Goal: Transaction & Acquisition: Purchase product/service

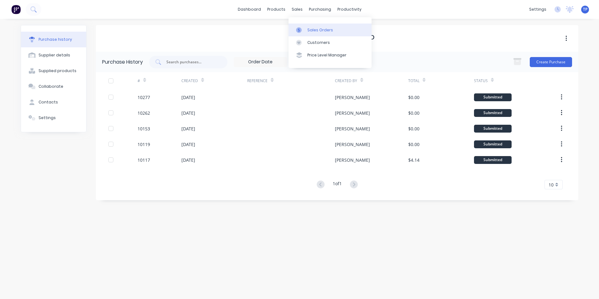
click at [319, 30] on div "Sales Orders" at bounding box center [320, 30] width 26 height 6
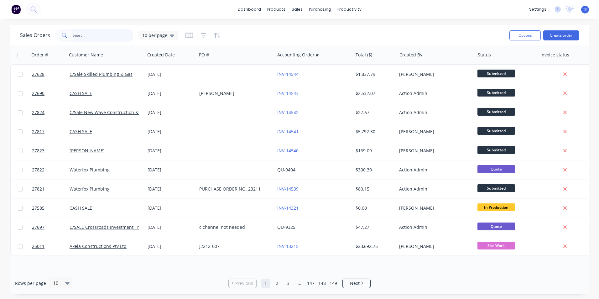
click at [102, 35] on input "text" at bounding box center [103, 35] width 61 height 13
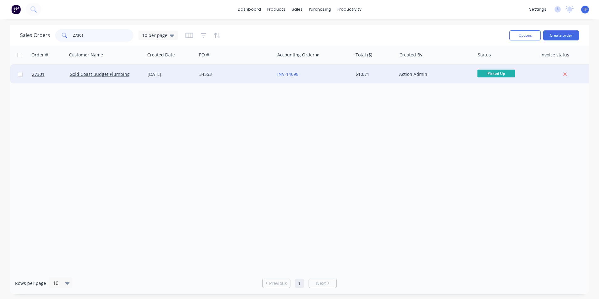
type input "27301"
click at [249, 70] on div "34553" at bounding box center [236, 74] width 78 height 19
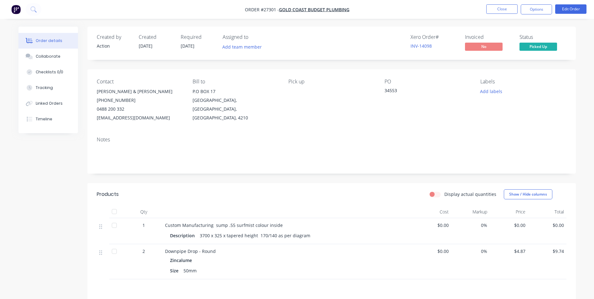
click at [524, 224] on span "$0.00" at bounding box center [510, 225] width 34 height 7
click at [573, 11] on button "Edit Order" at bounding box center [571, 8] width 31 height 9
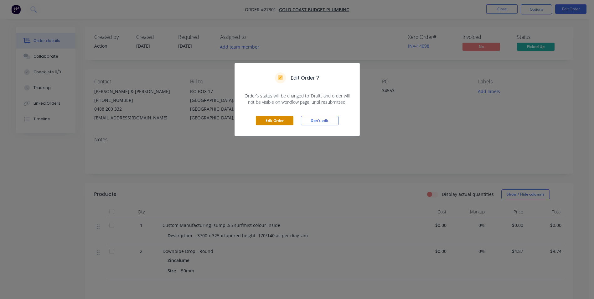
click at [277, 119] on button "Edit Order" at bounding box center [275, 120] width 38 height 9
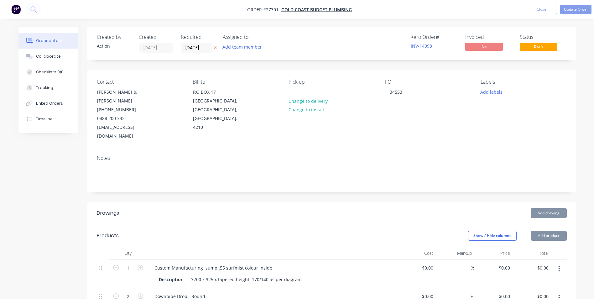
type input "$4.87"
type input "$9.74"
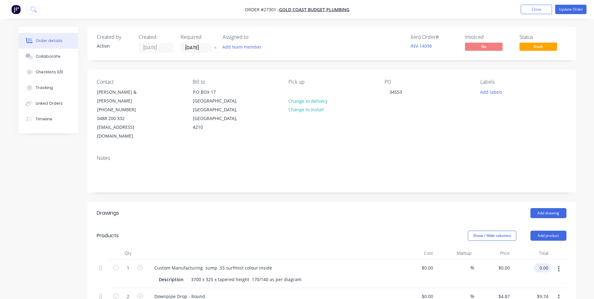
click at [545, 263] on input "0.00" at bounding box center [544, 267] width 14 height 9
type input "226.5"
type input "$226.50"
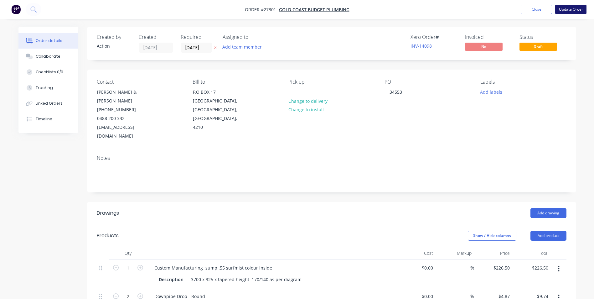
click at [574, 9] on button "Update Order" at bounding box center [571, 9] width 31 height 9
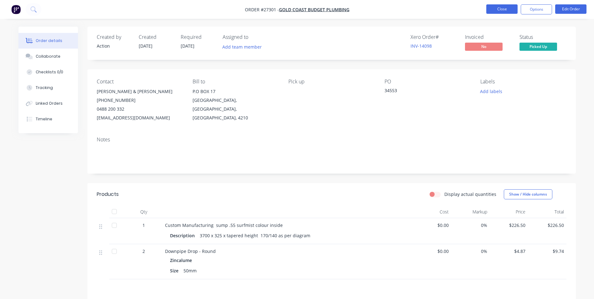
click at [493, 8] on button "Close" at bounding box center [502, 8] width 31 height 9
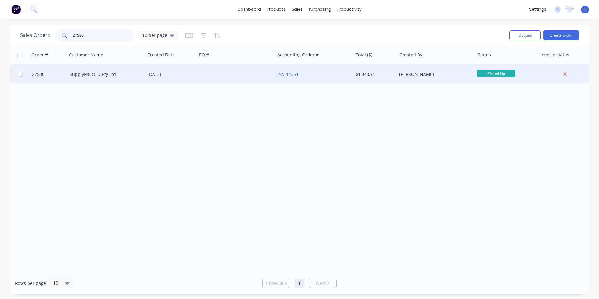
type input "27580"
click at [211, 76] on div at bounding box center [236, 74] width 78 height 19
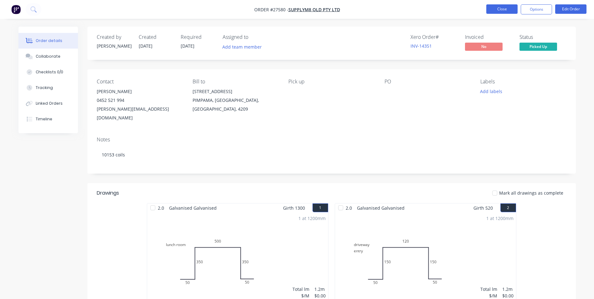
click at [493, 5] on button "Close" at bounding box center [502, 8] width 31 height 9
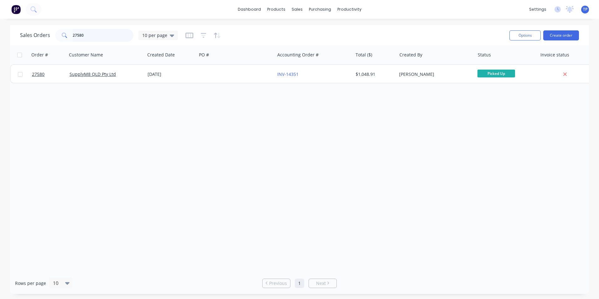
click at [91, 36] on input "27580" at bounding box center [103, 35] width 61 height 13
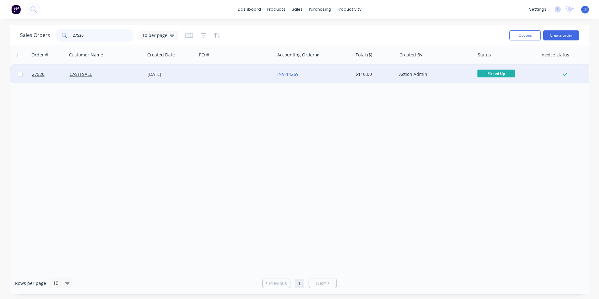
type input "27520"
click at [261, 74] on div at bounding box center [236, 74] width 78 height 19
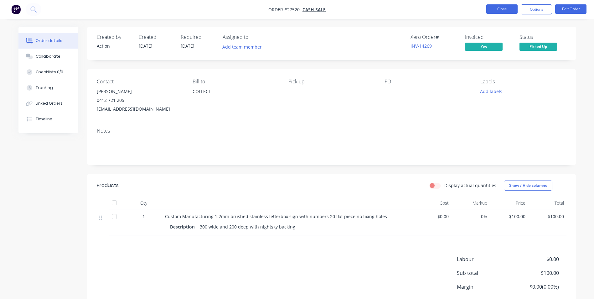
click at [499, 9] on button "Close" at bounding box center [502, 8] width 31 height 9
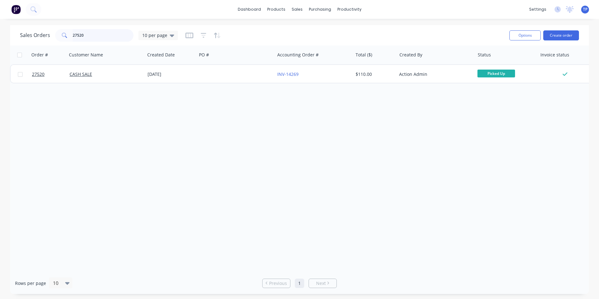
click at [93, 33] on input "27520" at bounding box center [103, 35] width 61 height 13
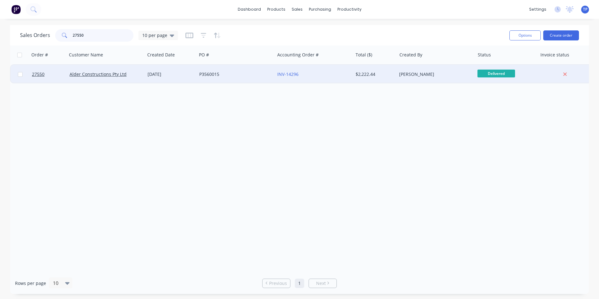
type input "27550"
click at [244, 75] on div "P3560015" at bounding box center [234, 74] width 70 height 6
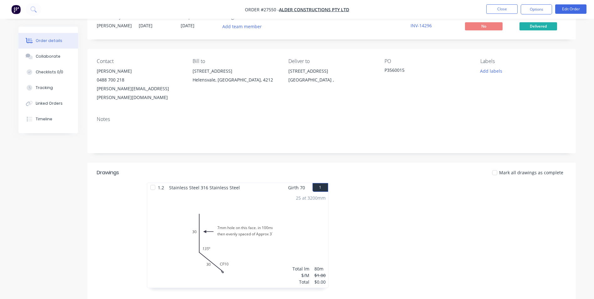
scroll to position [31, 0]
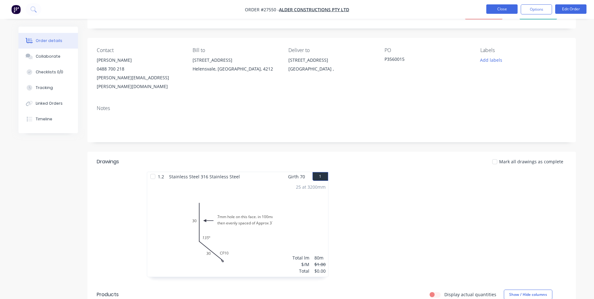
click at [497, 8] on button "Close" at bounding box center [502, 8] width 31 height 9
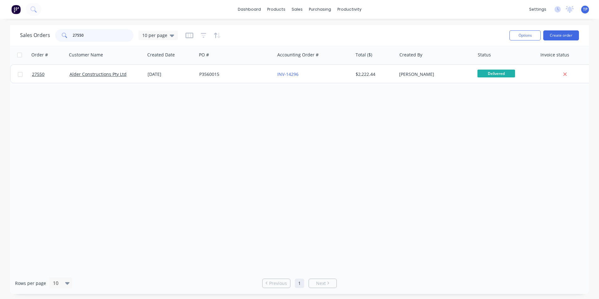
click at [90, 34] on input "27550" at bounding box center [103, 35] width 61 height 13
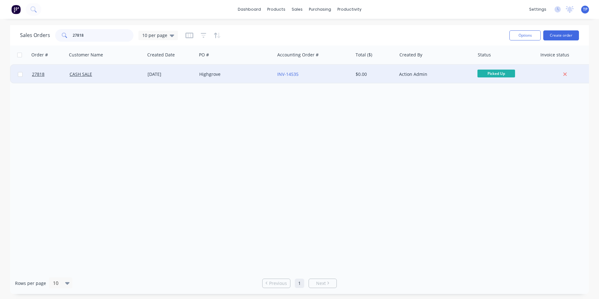
type input "27818"
click at [258, 77] on div "Highgrove" at bounding box center [234, 74] width 70 height 6
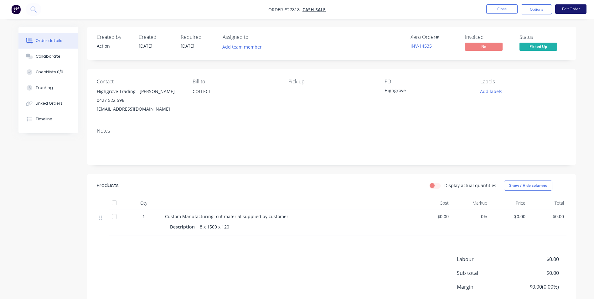
click at [564, 8] on button "Edit Order" at bounding box center [571, 8] width 31 height 9
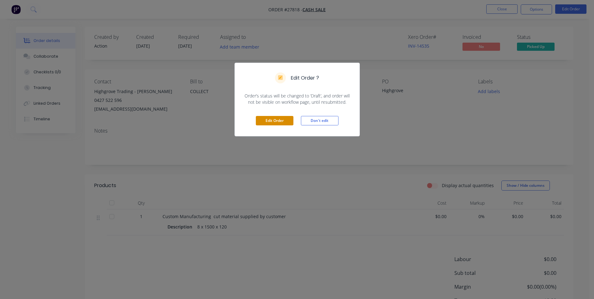
click at [261, 122] on button "Edit Order" at bounding box center [275, 120] width 38 height 9
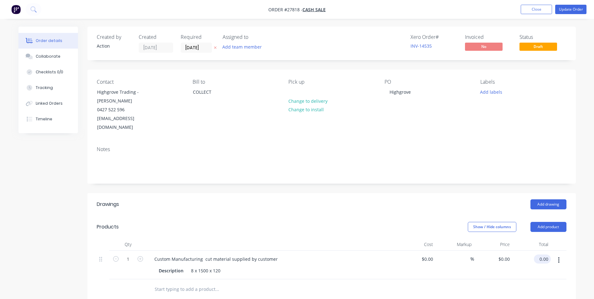
click at [547, 254] on input "0.00" at bounding box center [544, 258] width 14 height 9
type input "50"
type input "$50.00"
click at [539, 279] on div at bounding box center [332, 289] width 470 height 20
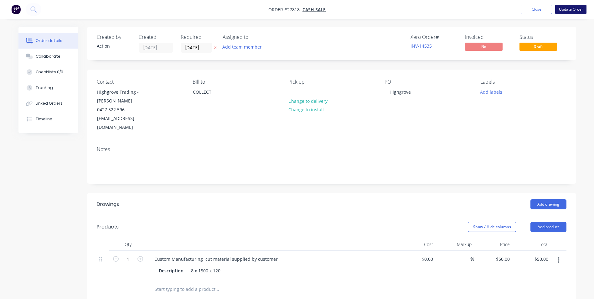
click at [561, 9] on button "Update Order" at bounding box center [571, 9] width 31 height 9
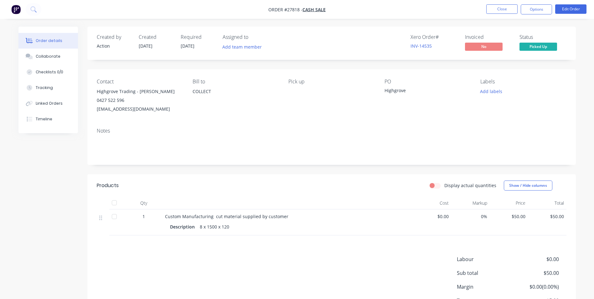
click at [483, 8] on ul "Close Options Edit Order" at bounding box center [536, 9] width 115 height 10
click at [496, 8] on button "Close" at bounding box center [502, 8] width 31 height 9
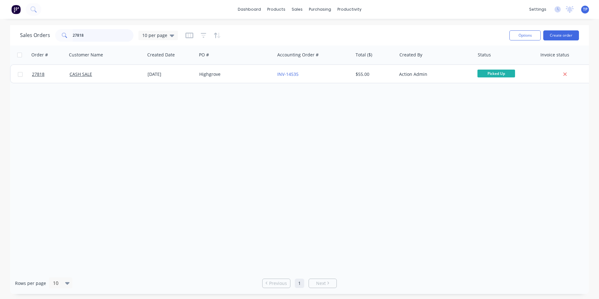
click at [95, 35] on input "27818" at bounding box center [103, 35] width 61 height 13
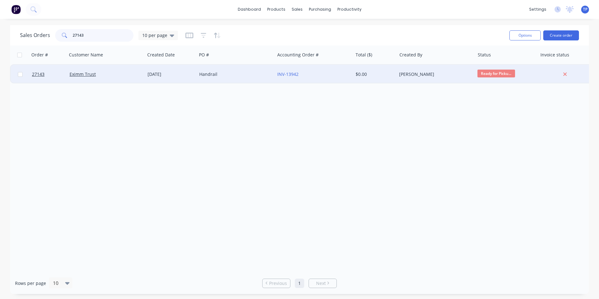
type input "27143"
click at [329, 72] on div "INV-13942" at bounding box center [312, 74] width 70 height 6
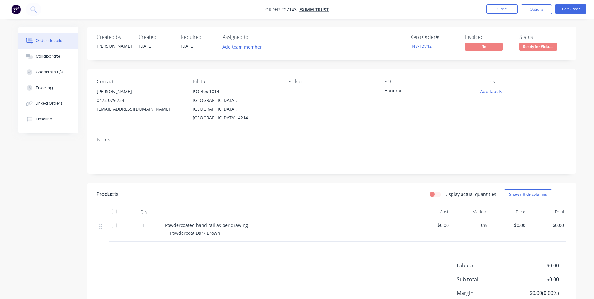
click at [348, 137] on div "Notes" at bounding box center [332, 140] width 470 height 6
click at [501, 8] on button "Close" at bounding box center [502, 8] width 31 height 9
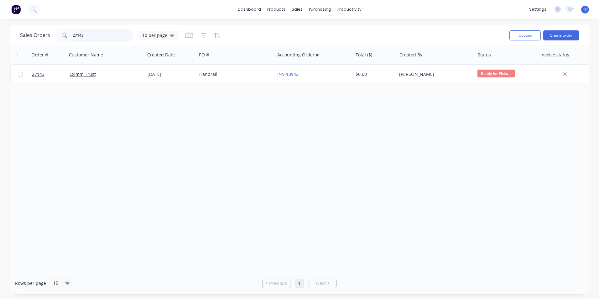
click at [103, 35] on input "27143" at bounding box center [103, 35] width 61 height 13
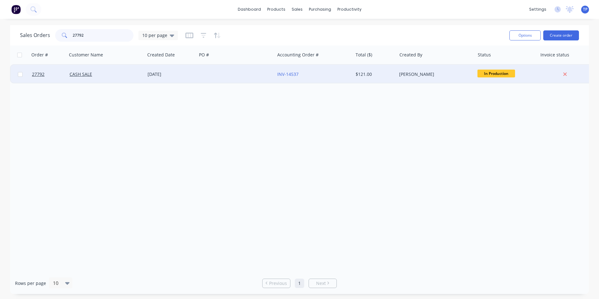
type input "27792"
click at [232, 71] on div at bounding box center [236, 74] width 78 height 19
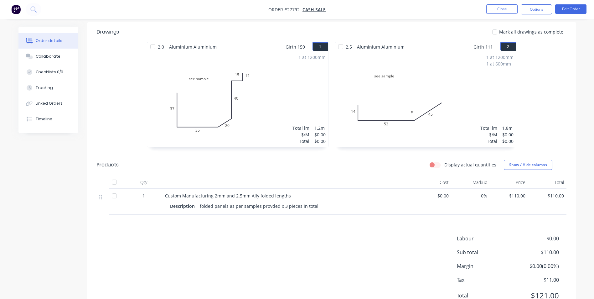
scroll to position [180, 0]
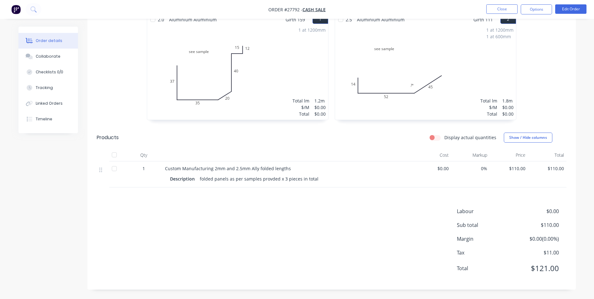
click at [277, 102] on div "1 at 1200mm Total lm $/M Total 1.2m $0.00 $0.00" at bounding box center [237, 72] width 181 height 96
click at [570, 8] on button "Edit Order" at bounding box center [571, 8] width 31 height 9
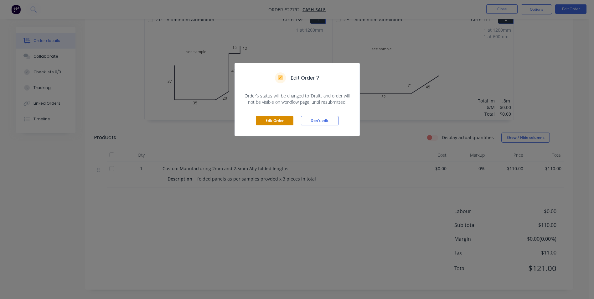
click at [285, 119] on button "Edit Order" at bounding box center [275, 120] width 38 height 9
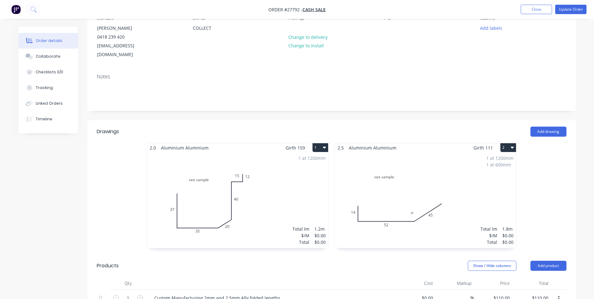
scroll to position [63, 0]
click at [279, 182] on div "1 at 1200mm Total lm $/M Total 1.2m $0.00 $0.00" at bounding box center [237, 202] width 181 height 96
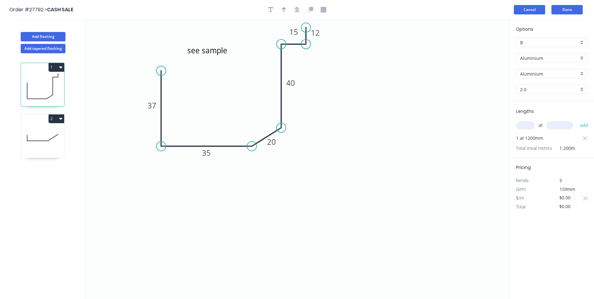
click at [540, 8] on button "Cancel" at bounding box center [529, 9] width 31 height 9
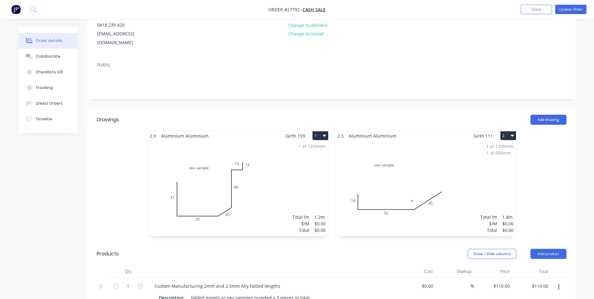
scroll to position [157, 0]
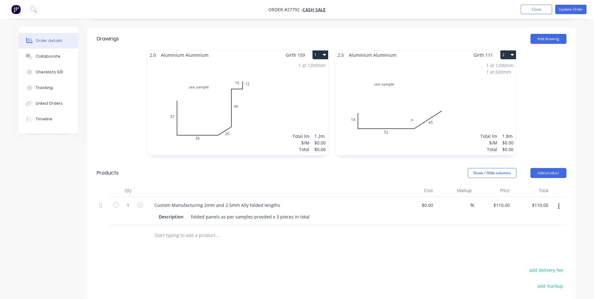
click at [314, 142] on div "Total lm $/M Total 1.2m $0.00 $0.00" at bounding box center [309, 143] width 33 height 20
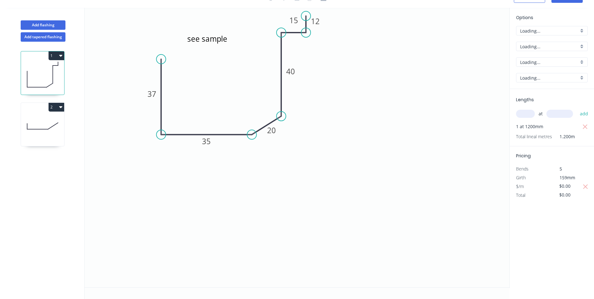
scroll to position [12, 0]
click at [567, 194] on input "$0.00" at bounding box center [570, 194] width 21 height 9
click at [577, 196] on input "$0.00" at bounding box center [570, 194] width 21 height 9
type input "$"
type input "$55.00"
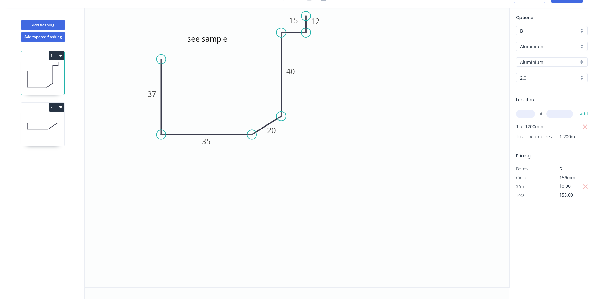
click at [543, 221] on div "Options B B Aluminium Aluminium Aluminium Aluminium 2.0 2.0 Lengths at add 1 at…" at bounding box center [552, 148] width 85 height 280
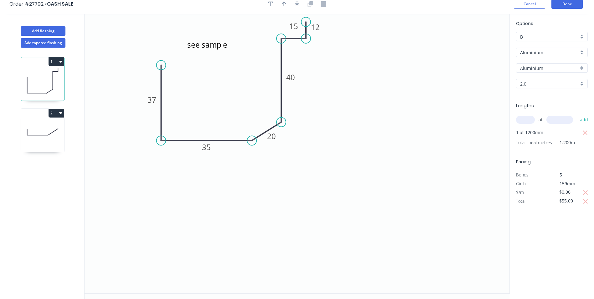
scroll to position [0, 0]
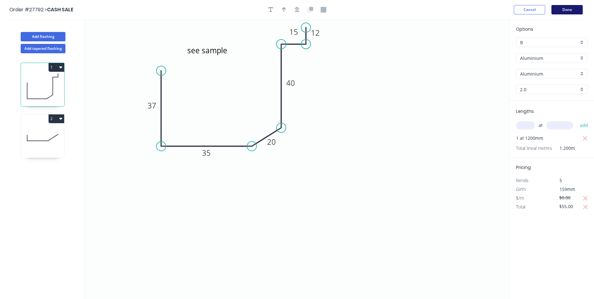
click at [557, 10] on button "Done" at bounding box center [567, 9] width 31 height 9
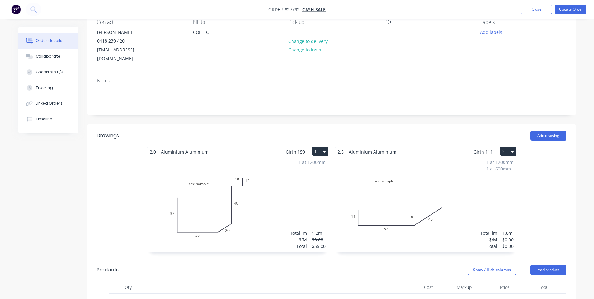
scroll to position [157, 0]
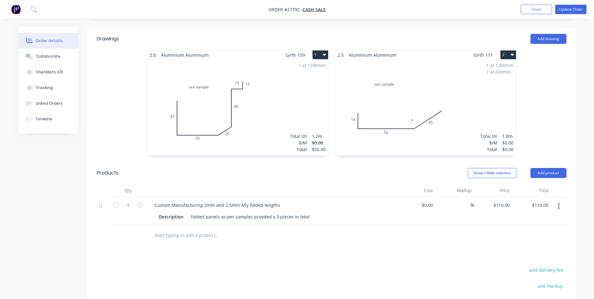
click at [508, 146] on div "$0.00" at bounding box center [508, 149] width 11 height 7
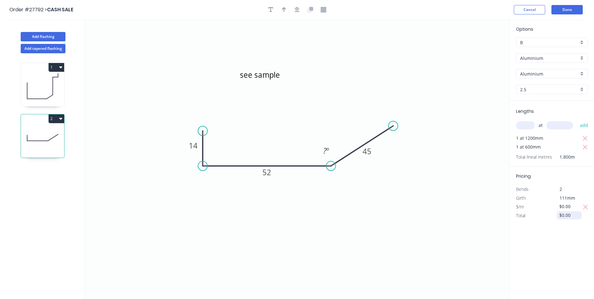
click at [572, 215] on input "$0.00" at bounding box center [570, 215] width 21 height 9
type input "$"
type input "4"
click at [467, 237] on icon "see sample 14 52 45 ? º" at bounding box center [297, 158] width 425 height 279
type input "$55.00"
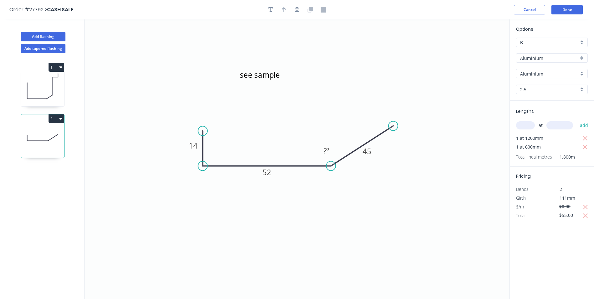
click at [530, 244] on div "Options B B Aluminium Aluminium Aluminium Aluminium 2.5 2.5 Lengths at add 1 at…" at bounding box center [552, 159] width 85 height 280
click at [563, 12] on button "Done" at bounding box center [567, 9] width 31 height 9
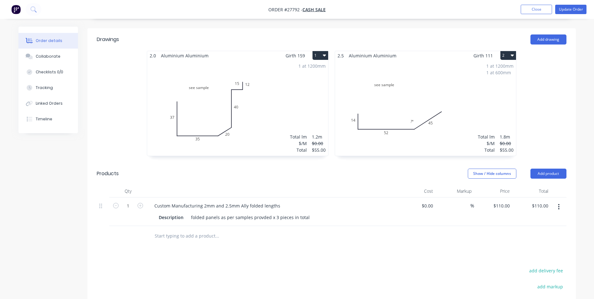
scroll to position [157, 0]
click at [560, 201] on button "button" at bounding box center [559, 206] width 15 height 11
click at [474, 233] on div at bounding box center [332, 235] width 470 height 20
click at [557, 201] on button "button" at bounding box center [559, 206] width 15 height 11
drag, startPoint x: 459, startPoint y: 234, endPoint x: 497, endPoint y: 218, distance: 41.3
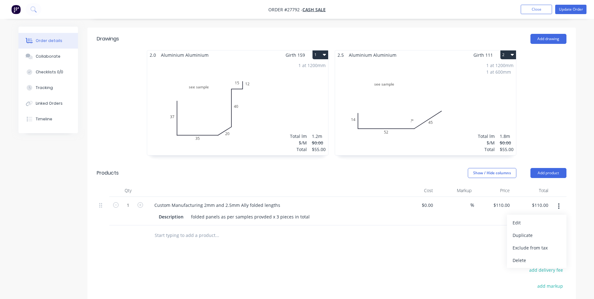
click at [459, 234] on div at bounding box center [332, 235] width 470 height 20
type input "110.00"
click at [550, 201] on input "110.00" at bounding box center [541, 205] width 19 height 9
type input "0"
type input "$0.00"
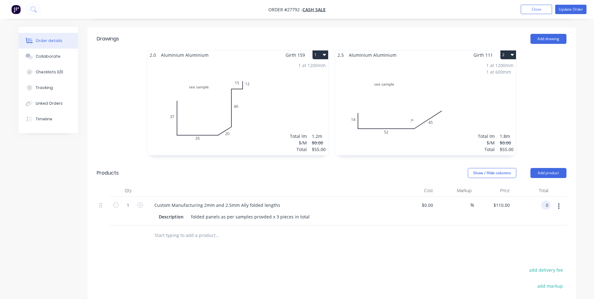
type input "$0.00"
click at [529, 228] on div at bounding box center [332, 235] width 470 height 20
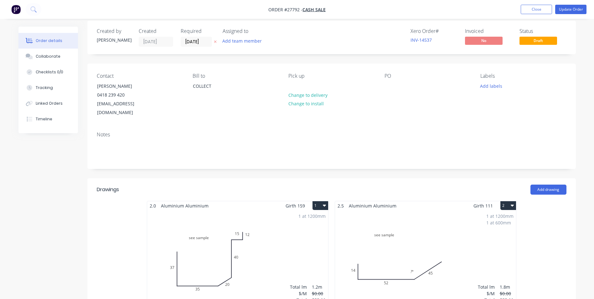
scroll to position [0, 0]
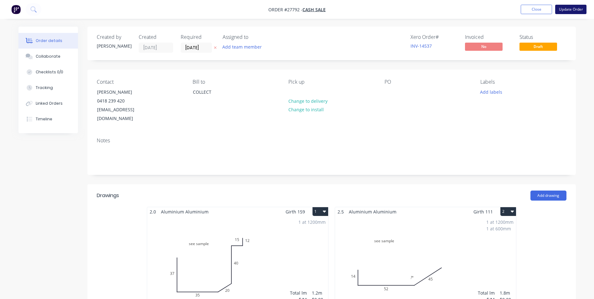
click at [567, 10] on button "Update Order" at bounding box center [571, 9] width 31 height 9
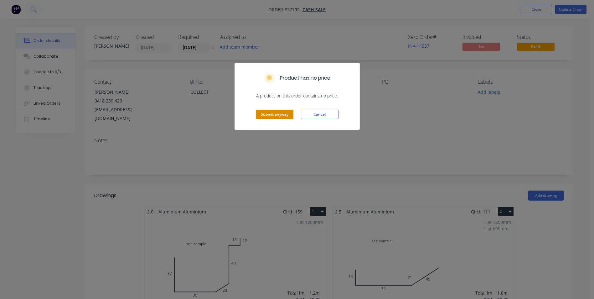
click at [269, 116] on button "Submit anyway" at bounding box center [275, 114] width 38 height 9
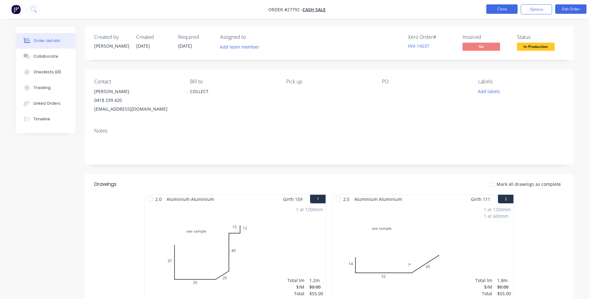
click at [491, 8] on button "Close" at bounding box center [502, 8] width 31 height 9
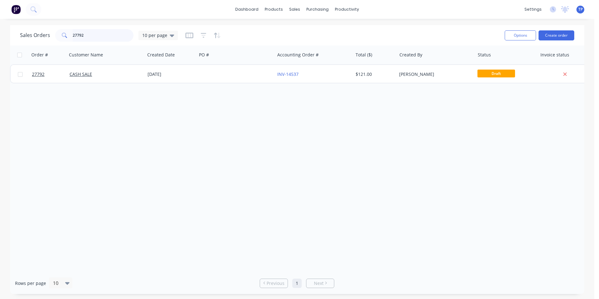
click at [94, 36] on input "27792" at bounding box center [103, 35] width 61 height 13
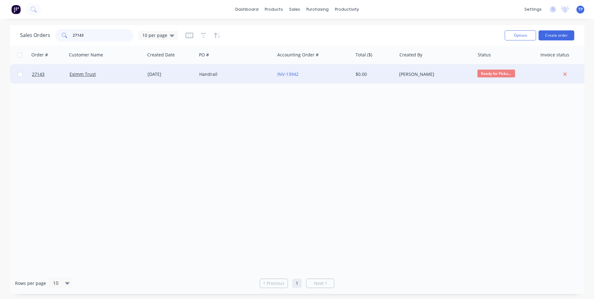
type input "27143"
click at [241, 74] on div "Handrail" at bounding box center [234, 74] width 70 height 6
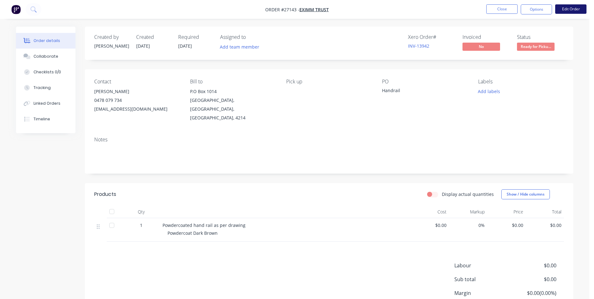
click at [571, 7] on button "Edit Order" at bounding box center [571, 8] width 31 height 9
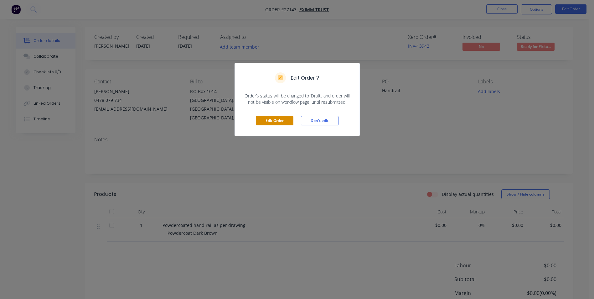
click at [276, 116] on button "Edit Order" at bounding box center [275, 120] width 38 height 9
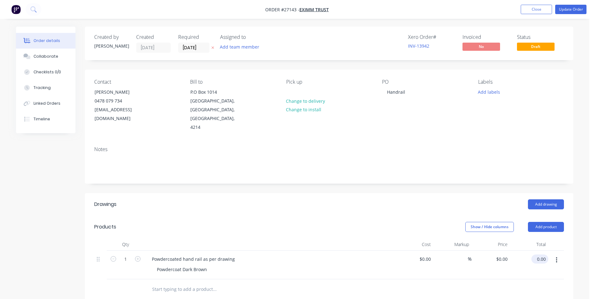
click at [544, 254] on input "0.00" at bounding box center [541, 258] width 14 height 9
type input "879"
type input "$879.00"
click at [530, 281] on div at bounding box center [329, 289] width 470 height 20
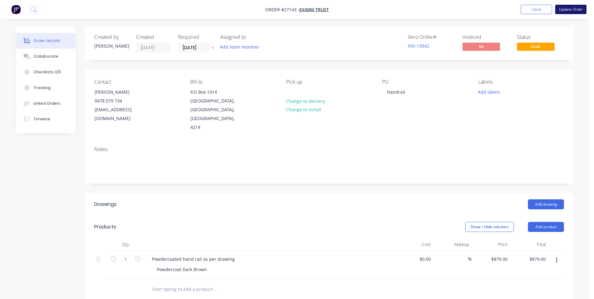
click at [572, 11] on button "Update Order" at bounding box center [571, 9] width 31 height 9
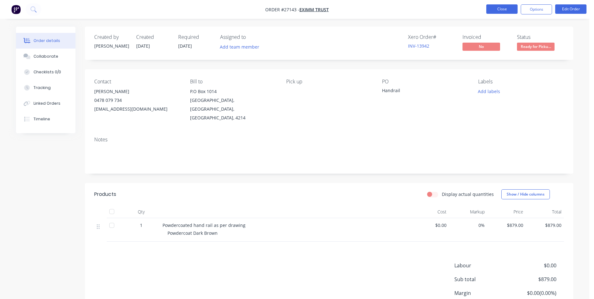
click at [493, 9] on button "Close" at bounding box center [502, 8] width 31 height 9
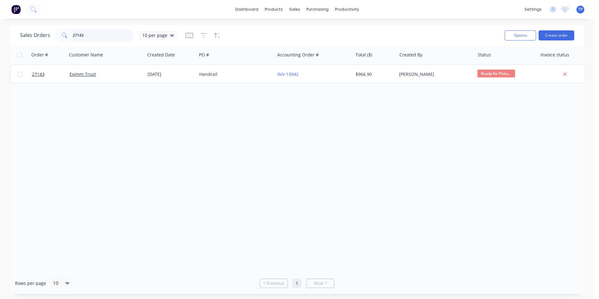
click at [98, 32] on input "27143" at bounding box center [103, 35] width 61 height 13
type input "2"
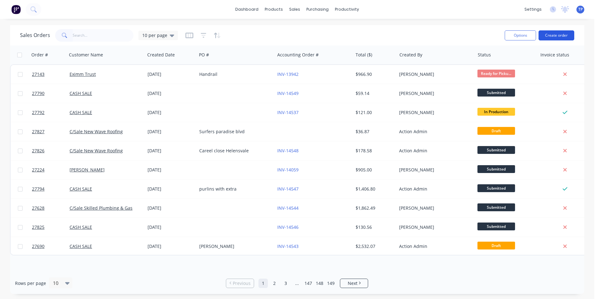
click at [551, 35] on button "Create order" at bounding box center [557, 35] width 36 height 10
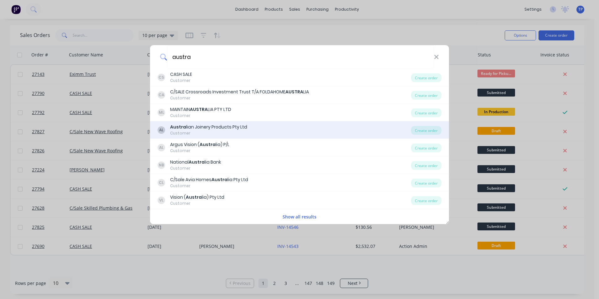
type input "austra"
click at [199, 128] on div "Austra lian Joinery Products Pty Ltd" at bounding box center [208, 127] width 77 height 7
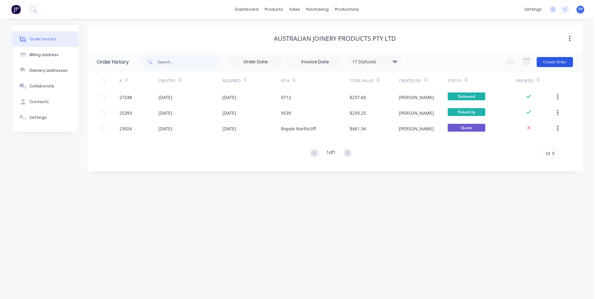
click at [549, 61] on button "Create Order" at bounding box center [555, 62] width 36 height 10
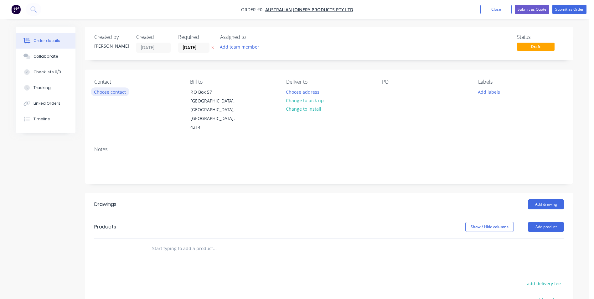
click at [112, 92] on button "Choose contact" at bounding box center [110, 91] width 39 height 8
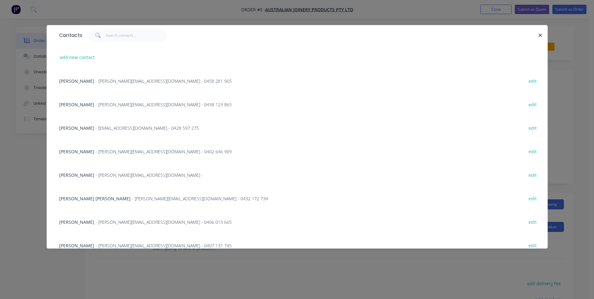
scroll to position [103, 0]
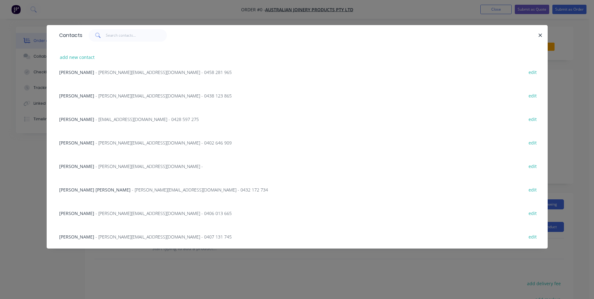
click at [132, 187] on span "- [PERSON_NAME][EMAIL_ADDRESS][DOMAIN_NAME] - 0432 172 734" at bounding box center [200, 190] width 136 height 6
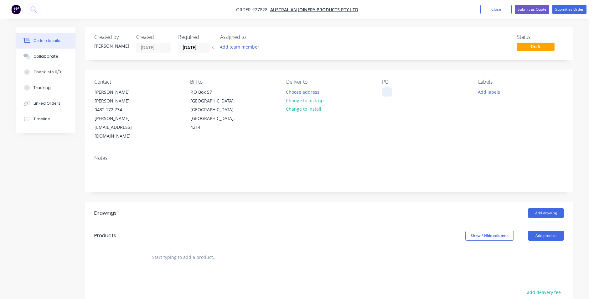
click at [389, 94] on div at bounding box center [387, 91] width 10 height 9
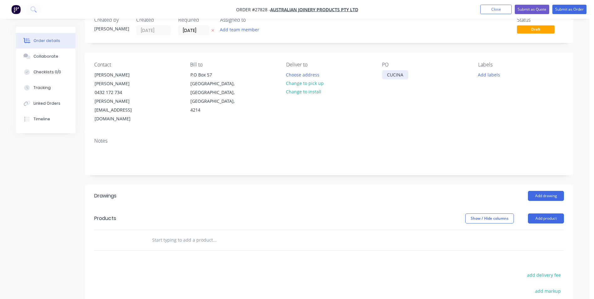
scroll to position [31, 0]
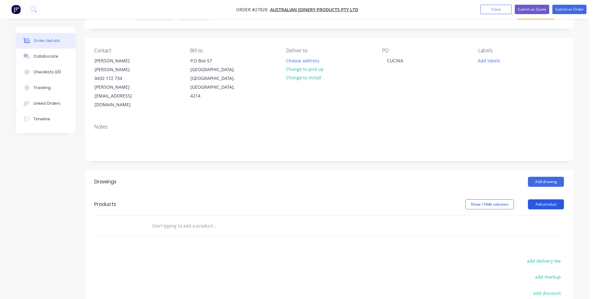
click at [546, 199] on button "Add product" at bounding box center [546, 204] width 36 height 10
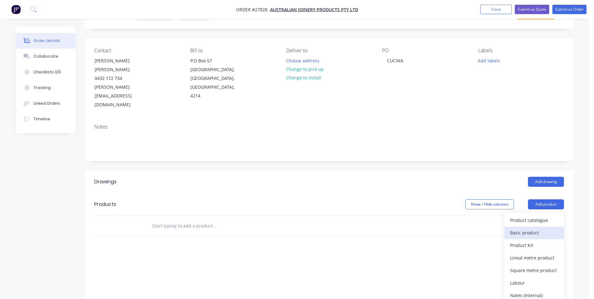
click at [522, 228] on div "Basic product" at bounding box center [534, 232] width 48 height 9
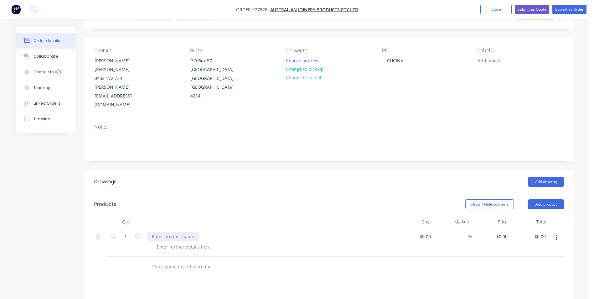
click at [164, 232] on div at bounding box center [173, 236] width 52 height 9
click at [174, 242] on div at bounding box center [184, 246] width 64 height 9
click at [543, 232] on input "0.00" at bounding box center [541, 236] width 14 height 9
type input "1040"
type input "$1,040.00"
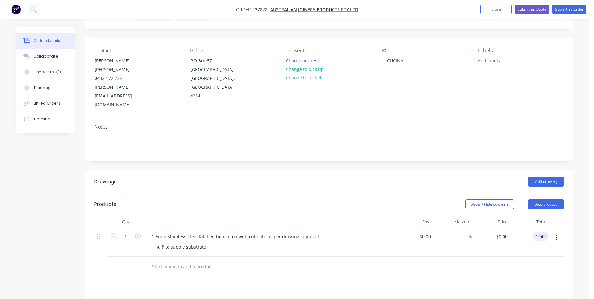
type input "$1,040.00"
click at [499, 257] on div at bounding box center [329, 267] width 470 height 20
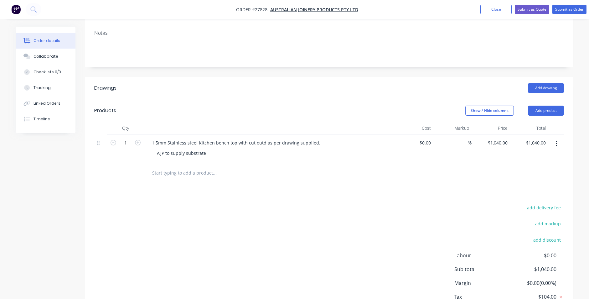
scroll to position [125, 0]
click at [545, 105] on button "Add product" at bounding box center [546, 110] width 36 height 10
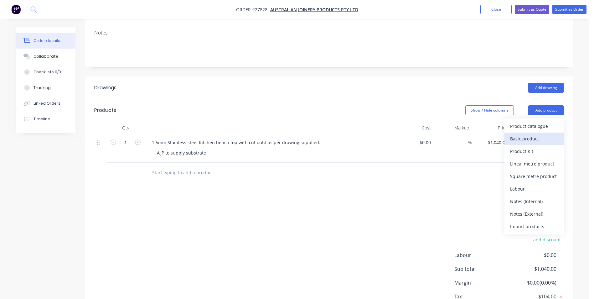
click at [523, 134] on div "Basic product" at bounding box center [534, 138] width 48 height 9
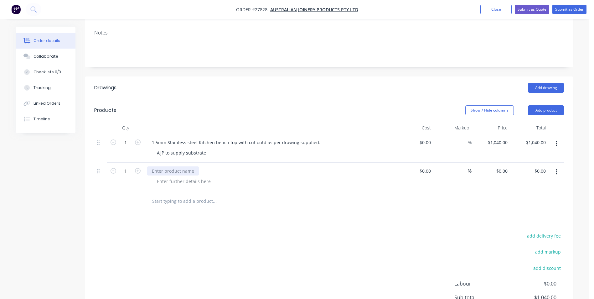
click at [177, 166] on div at bounding box center [173, 170] width 52 height 9
click at [196, 177] on div at bounding box center [184, 181] width 64 height 9
click at [509, 166] on input "0" at bounding box center [506, 170] width 7 height 9
type input "$1,022.00"
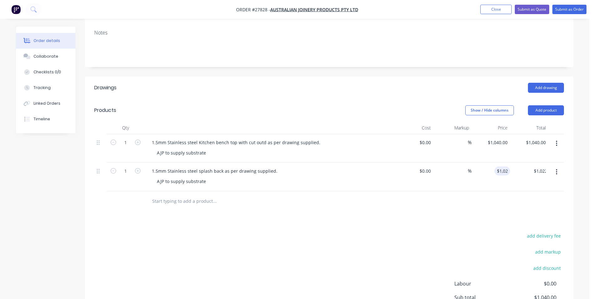
click at [463, 197] on div "Drawings Add drawing Products Show / Hide columns Add product Qty Cost Markup P…" at bounding box center [329, 218] width 489 height 285
click at [546, 105] on button "Add product" at bounding box center [546, 110] width 36 height 10
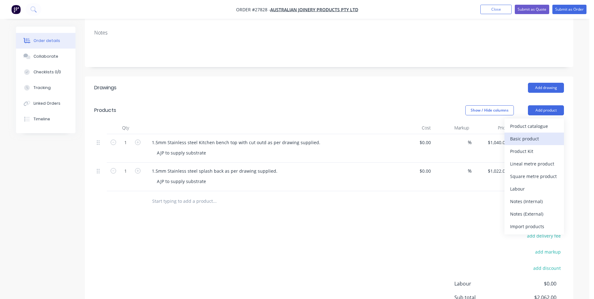
click at [536, 134] on div "Basic product" at bounding box center [534, 138] width 48 height 9
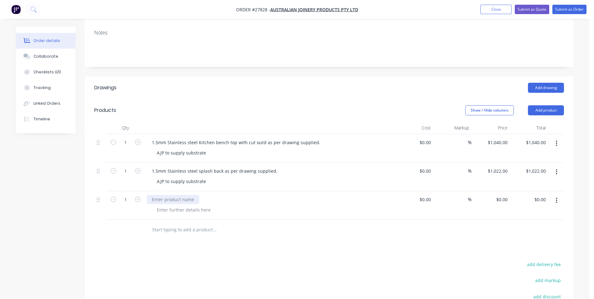
click at [182, 195] on div at bounding box center [173, 199] width 52 height 9
click at [501, 195] on div "0 $0.00" at bounding box center [501, 199] width 17 height 9
type input "$2,012.00"
click at [481, 191] on div "$2,012.00 $2,012.00" at bounding box center [491, 205] width 39 height 29
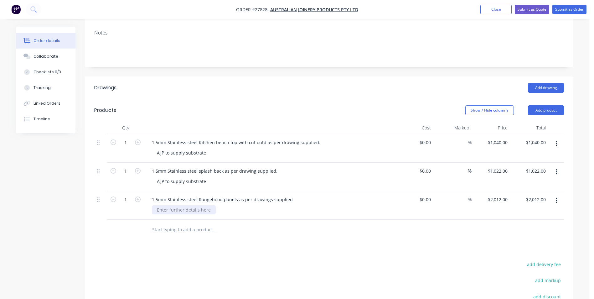
click at [209, 205] on div at bounding box center [184, 209] width 64 height 9
click at [540, 83] on button "Add drawing" at bounding box center [546, 88] width 36 height 10
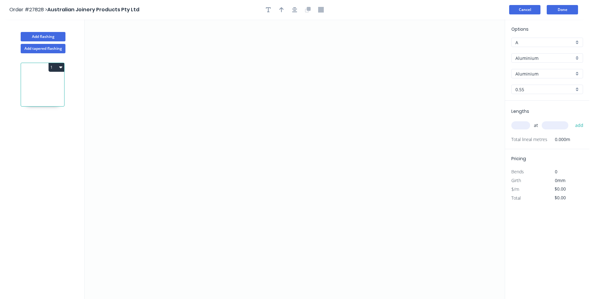
click at [519, 10] on button "Cancel" at bounding box center [524, 9] width 31 height 9
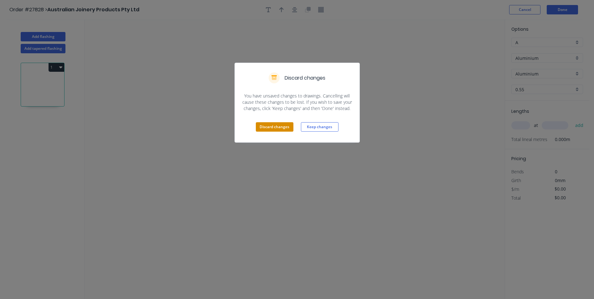
click at [271, 129] on button "Discard changes" at bounding box center [275, 126] width 38 height 9
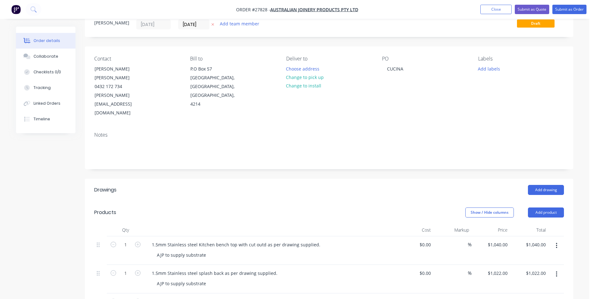
scroll to position [63, 0]
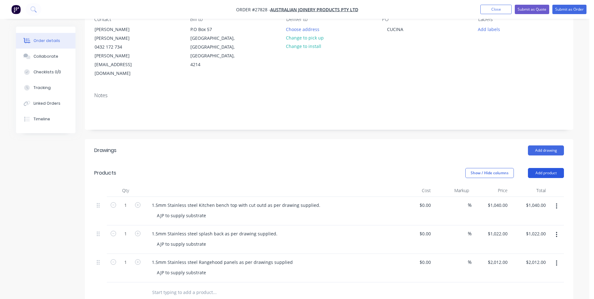
click at [546, 168] on button "Add product" at bounding box center [546, 173] width 36 height 10
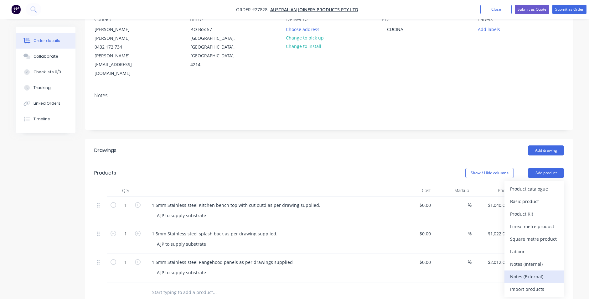
click at [515, 272] on div "Notes (External)" at bounding box center [534, 276] width 48 height 9
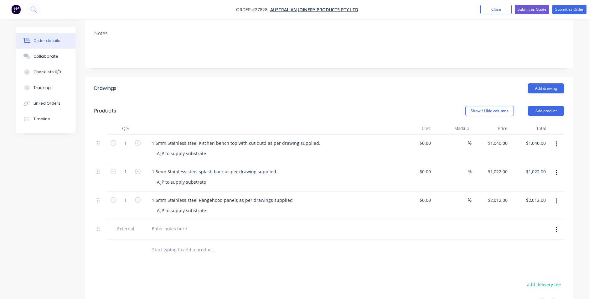
scroll to position [125, 0]
click at [166, 223] on div at bounding box center [169, 227] width 45 height 9
click at [548, 138] on input "1040.00" at bounding box center [538, 142] width 19 height 9
type input "1110"
type input "$1,110.00"
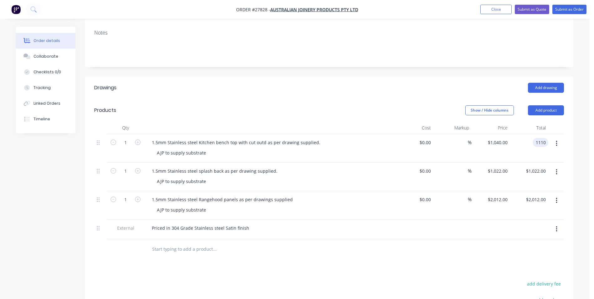
type input "$1,110.00"
click at [570, 125] on div "Qty Cost Markup Price Total 1 1.5mm Stainless steel Kitchen bench top with cut …" at bounding box center [329, 191] width 489 height 138
click at [547, 166] on input "1022.00" at bounding box center [538, 170] width 19 height 9
type input "1132"
type input "$1,132.00"
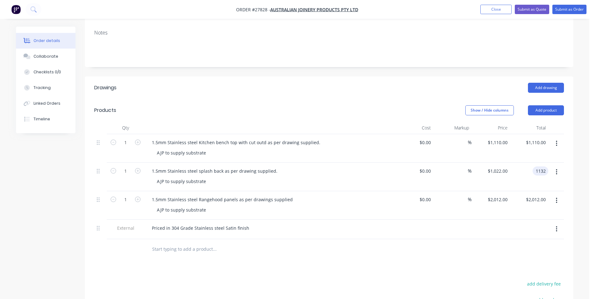
type input "$1,132.00"
click at [568, 160] on div "Qty Cost Markup Price Total 1 1.5mm Stainless steel Kitchen bench top with cut …" at bounding box center [329, 191] width 489 height 138
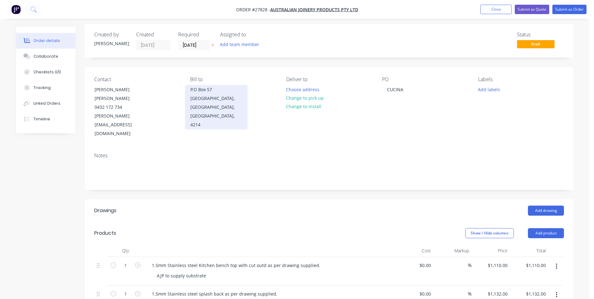
scroll to position [0, 0]
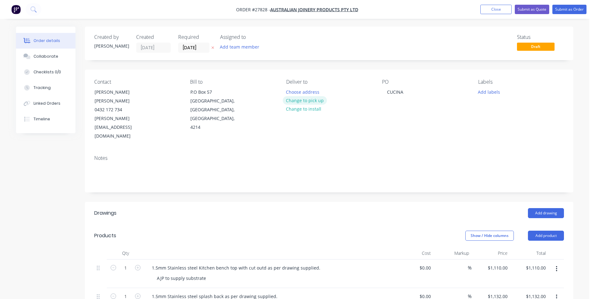
click at [300, 102] on button "Change to pick up" at bounding box center [305, 100] width 44 height 8
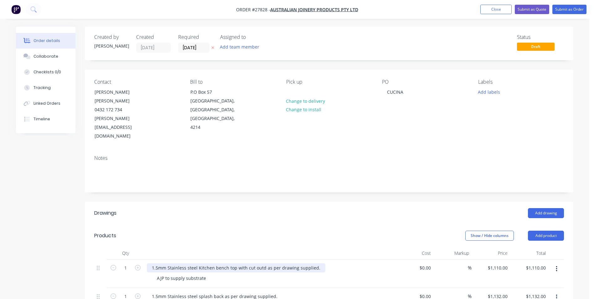
click at [262, 263] on div "1.5mm Stainless steel Kitchen bench top with cut outd as per drawing supplied." at bounding box center [236, 267] width 179 height 9
click at [531, 10] on button "Submit as Quote" at bounding box center [532, 9] width 34 height 9
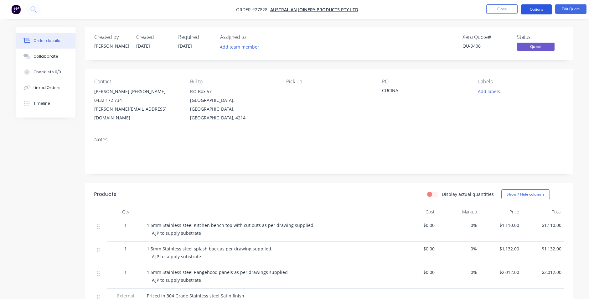
click at [540, 7] on button "Options" at bounding box center [536, 9] width 31 height 10
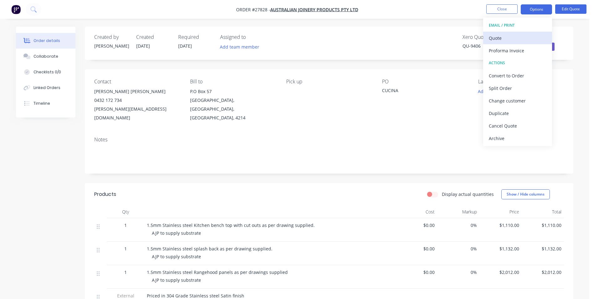
click at [501, 36] on div "Quote" at bounding box center [518, 38] width 58 height 9
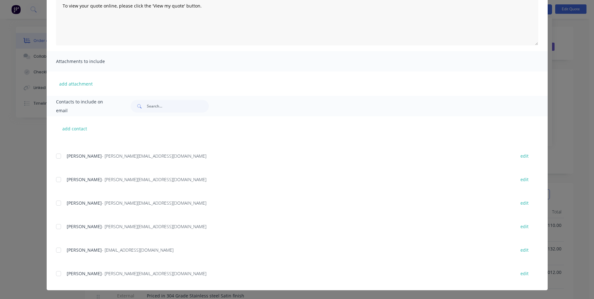
scroll to position [125, 0]
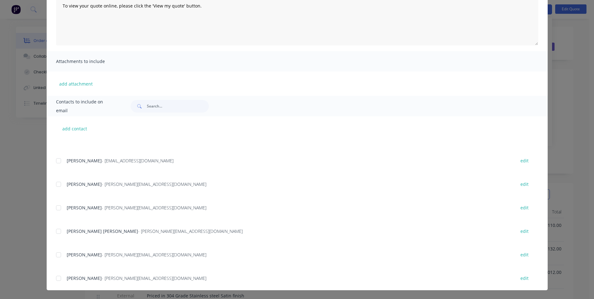
click at [56, 233] on div at bounding box center [58, 231] width 13 height 13
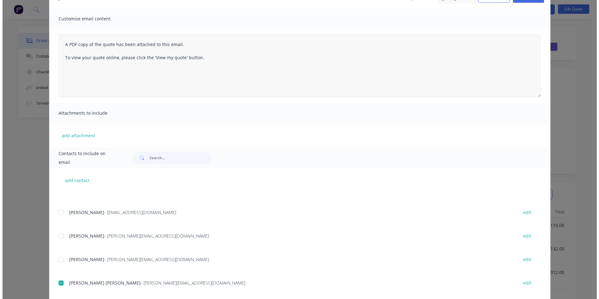
scroll to position [0, 0]
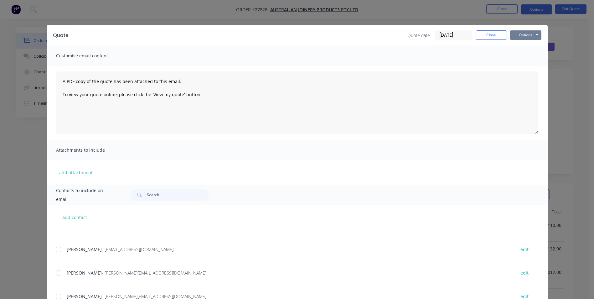
click at [513, 35] on button "Options" at bounding box center [525, 34] width 31 height 9
click at [523, 67] on button "Email" at bounding box center [530, 67] width 40 height 10
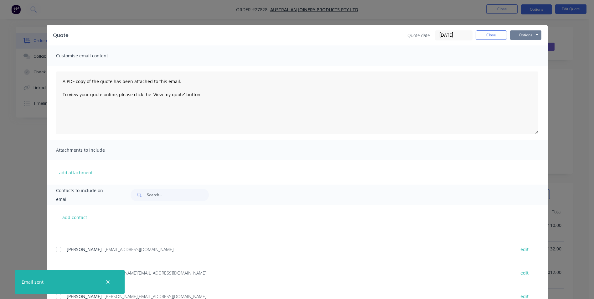
click at [533, 34] on button "Options" at bounding box center [525, 34] width 31 height 9
click at [524, 55] on button "Print" at bounding box center [530, 56] width 40 height 10
click at [479, 35] on button "Close" at bounding box center [491, 34] width 31 height 9
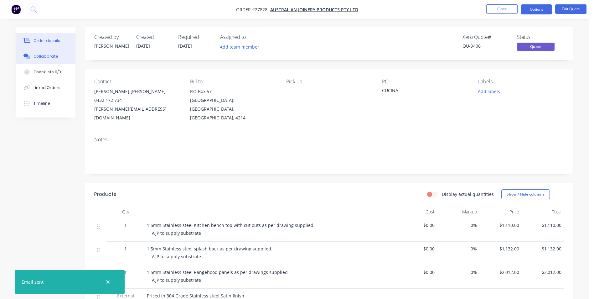
click at [47, 57] on div "Collaborate" at bounding box center [46, 57] width 25 height 6
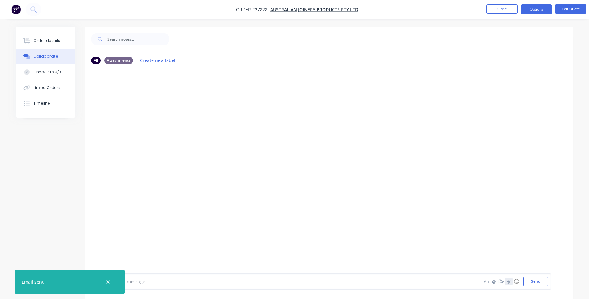
click at [509, 282] on icon "button" at bounding box center [509, 281] width 4 height 4
click at [532, 283] on button "Send" at bounding box center [536, 281] width 25 height 9
click at [492, 7] on button "Close" at bounding box center [502, 8] width 31 height 9
